Goal: Information Seeking & Learning: Learn about a topic

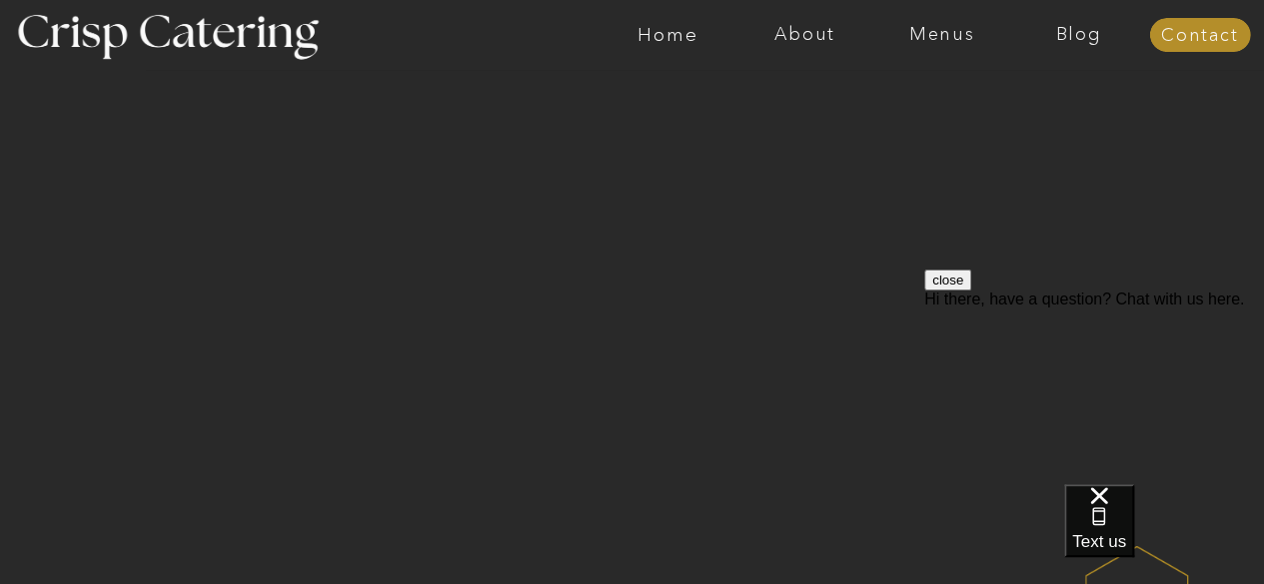
click at [971, 291] on button "close" at bounding box center [947, 280] width 47 height 21
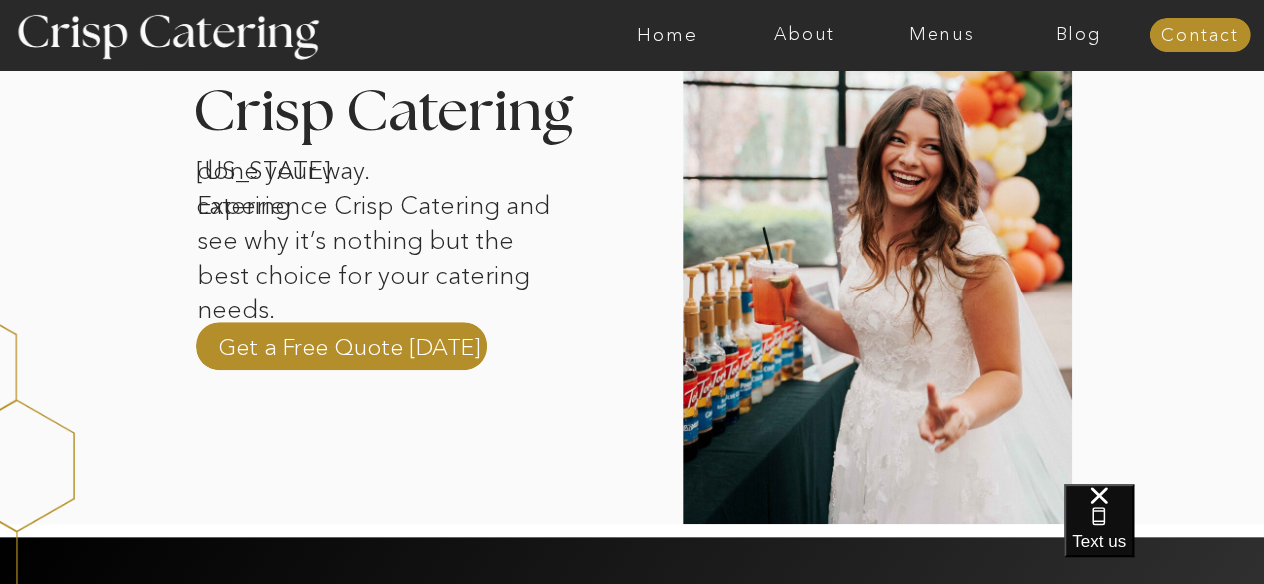
scroll to position [682, 0]
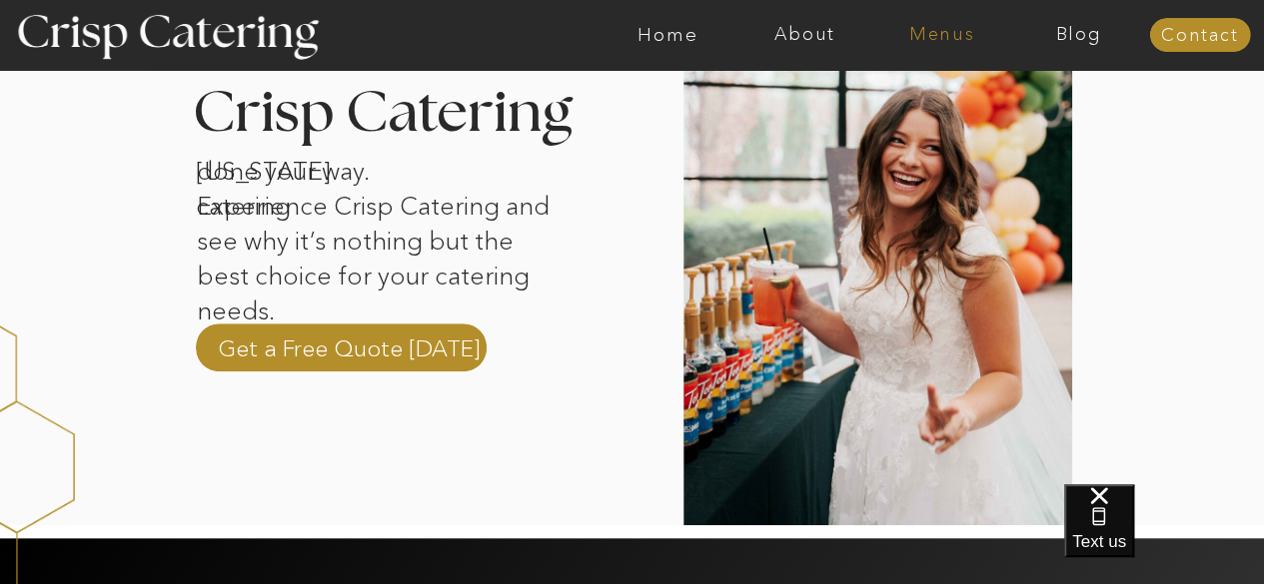
click at [963, 35] on nav "Menus" at bounding box center [941, 35] width 137 height 20
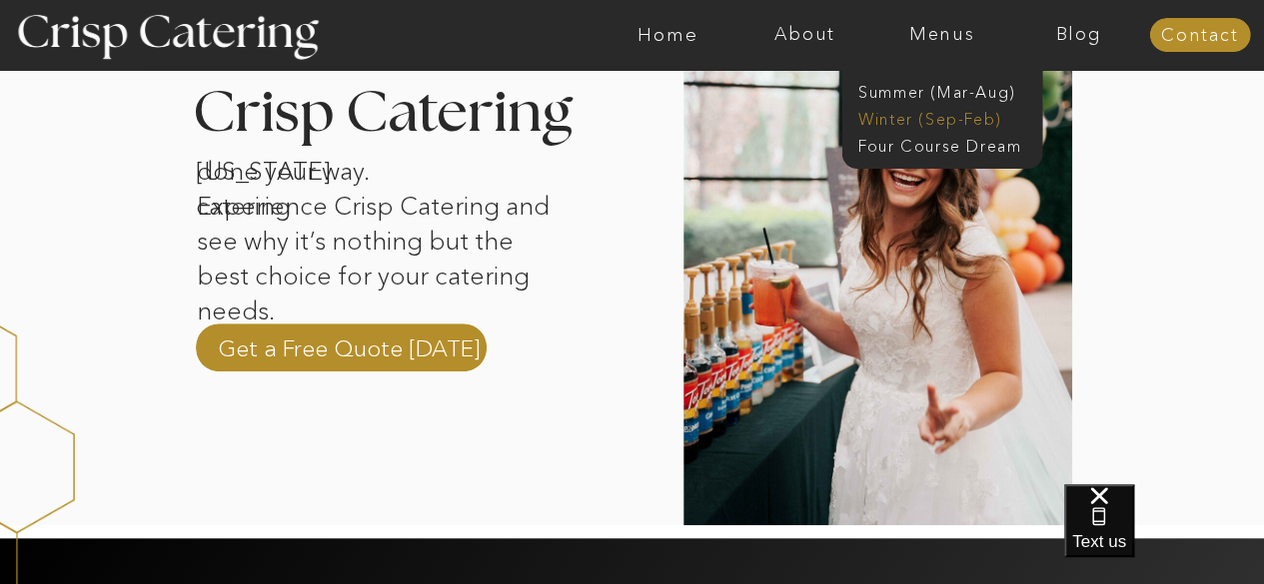
click at [965, 125] on nav "Winter (Sep-Feb)" at bounding box center [940, 117] width 164 height 19
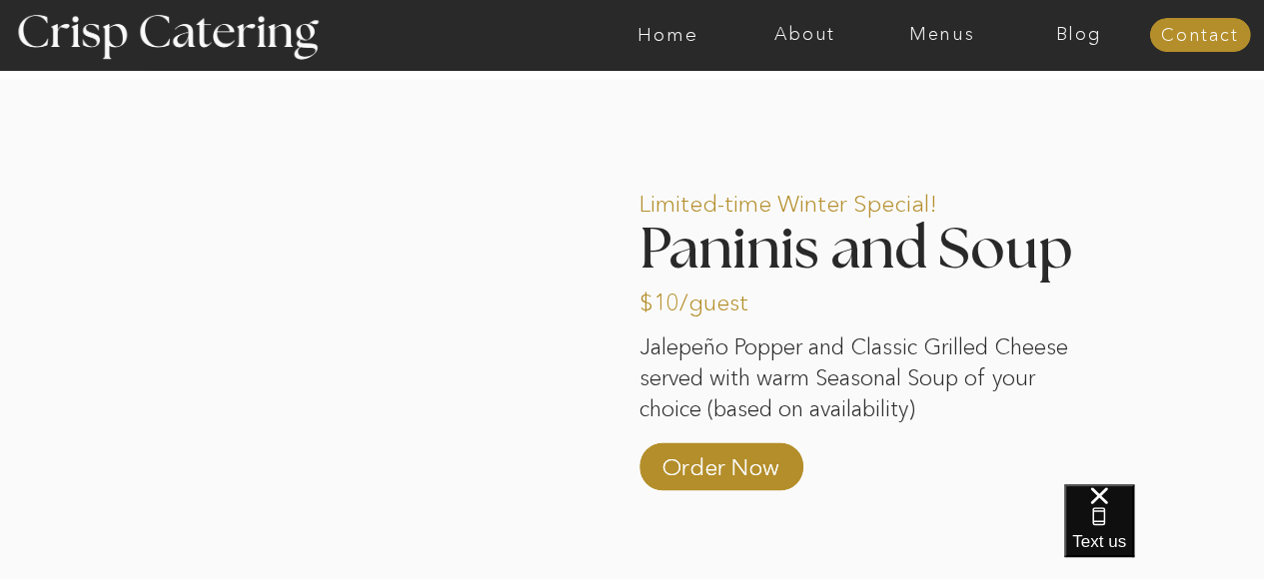
scroll to position [1646, 0]
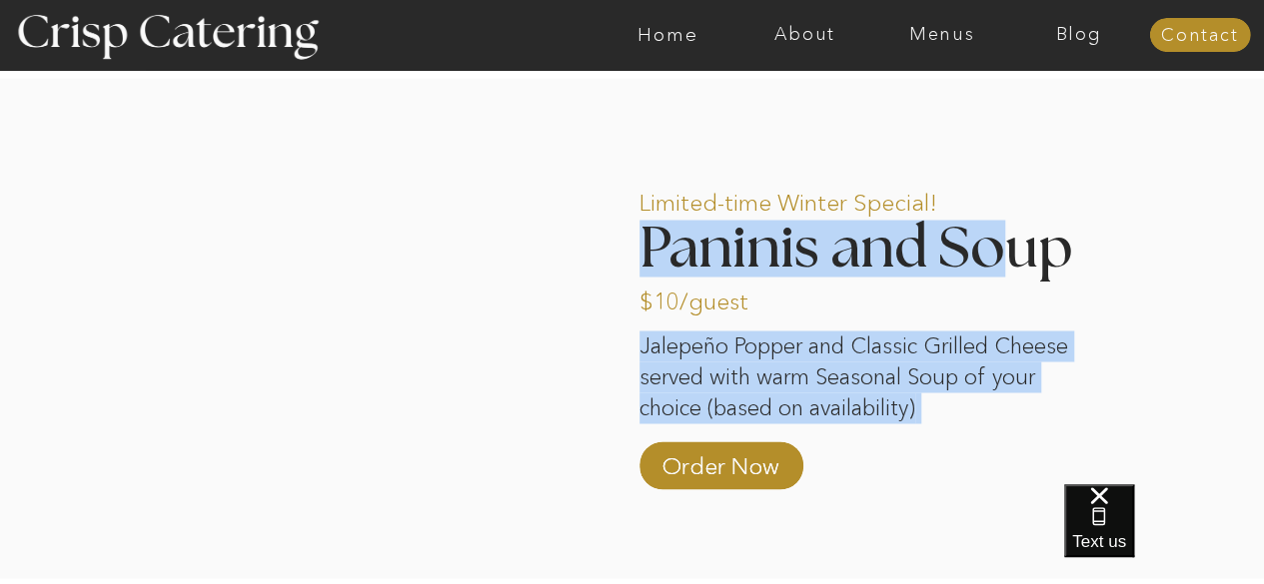
drag, startPoint x: 629, startPoint y: 245, endPoint x: 1010, endPoint y: 270, distance: 381.4
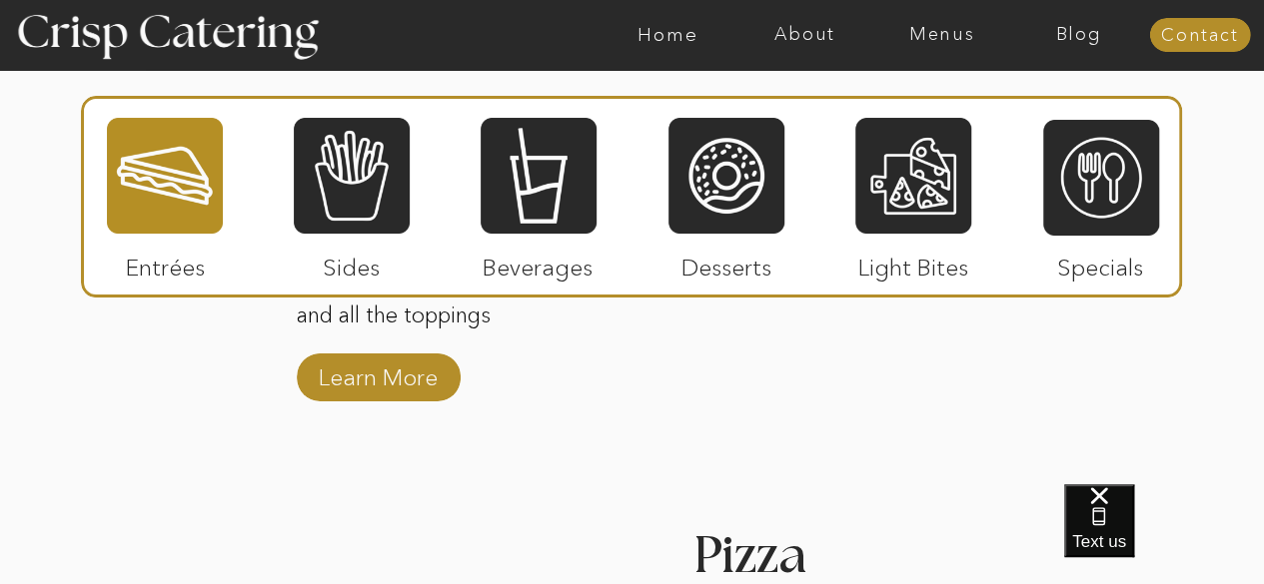
scroll to position [2974, 0]
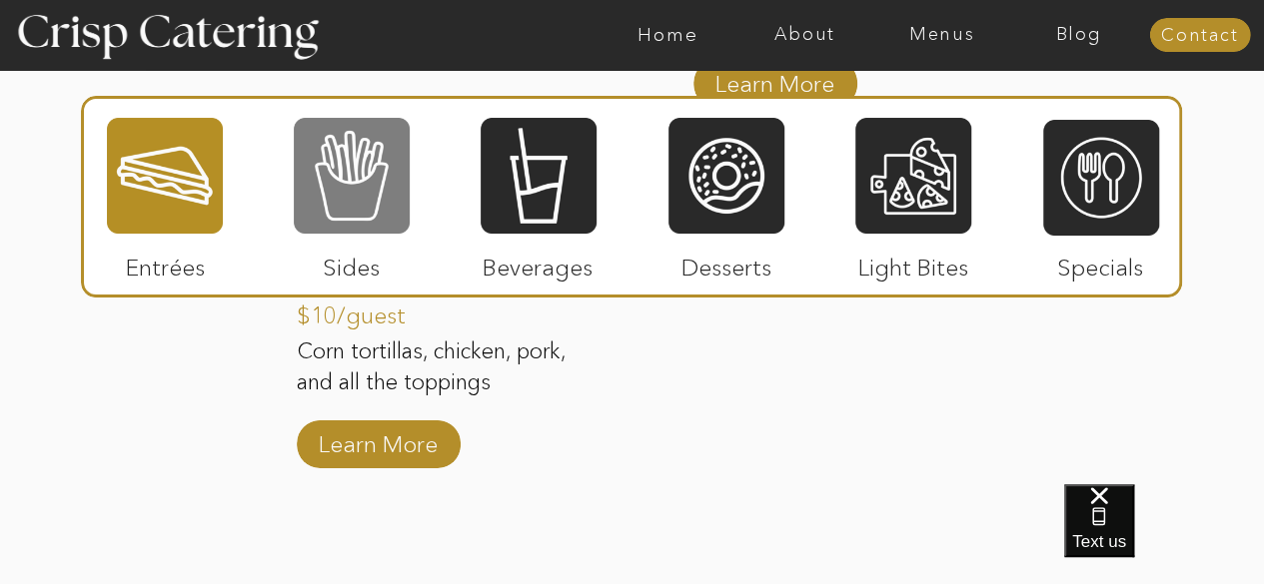
click at [386, 143] on div at bounding box center [352, 176] width 116 height 120
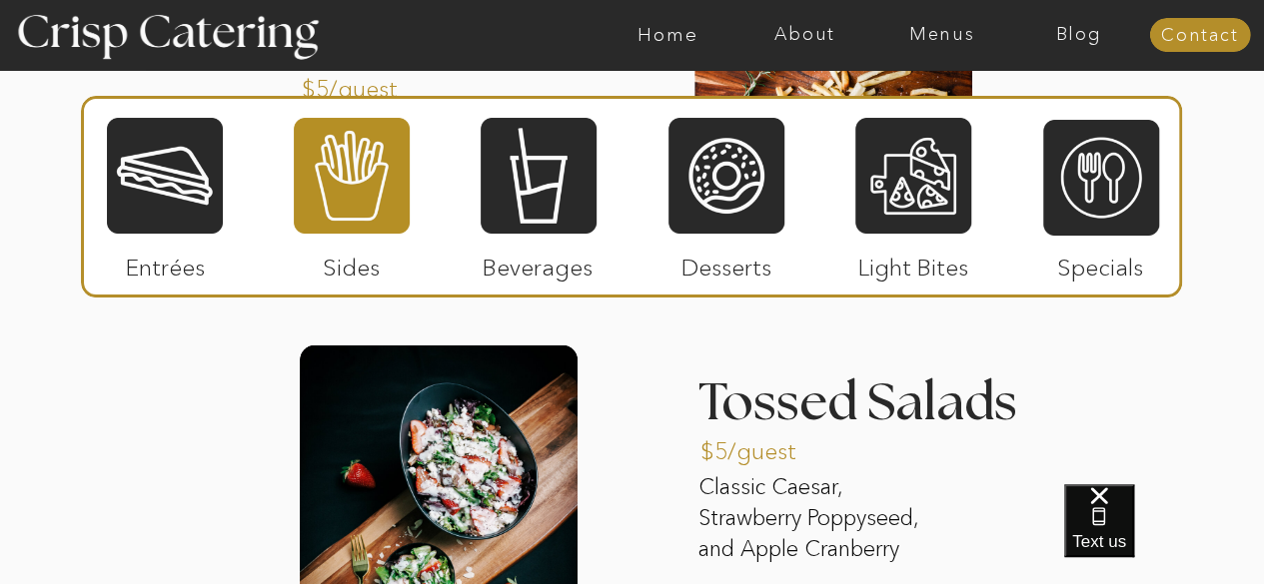
scroll to position [2838, 0]
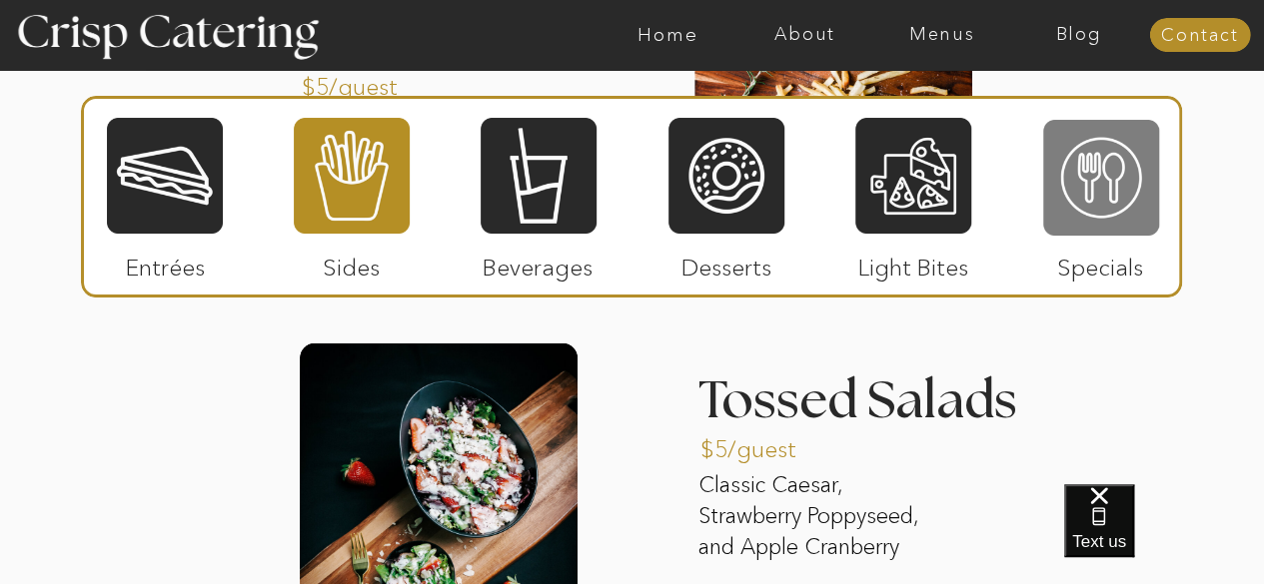
click at [1104, 184] on div at bounding box center [1101, 178] width 116 height 120
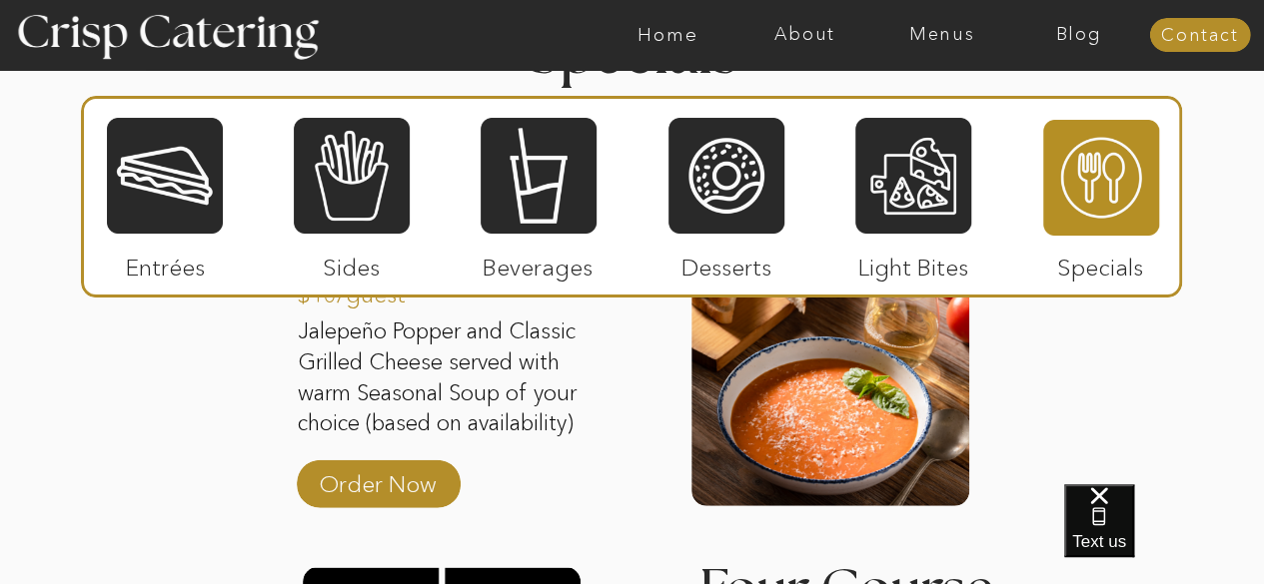
scroll to position [2632, 0]
